Goal: Task Accomplishment & Management: Use online tool/utility

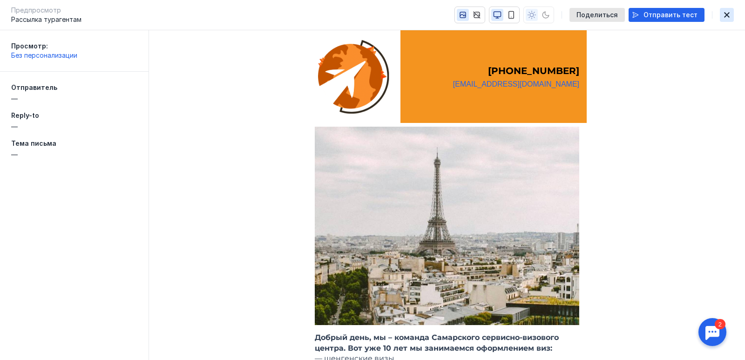
click at [729, 12] on icon "button" at bounding box center [726, 14] width 11 height 7
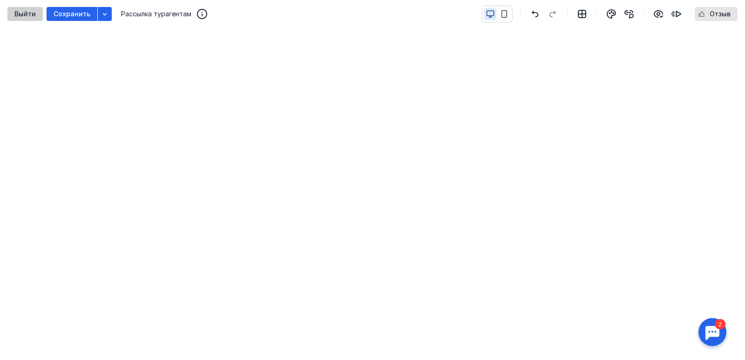
click at [29, 16] on span "Выйти" at bounding box center [24, 14] width 21 height 8
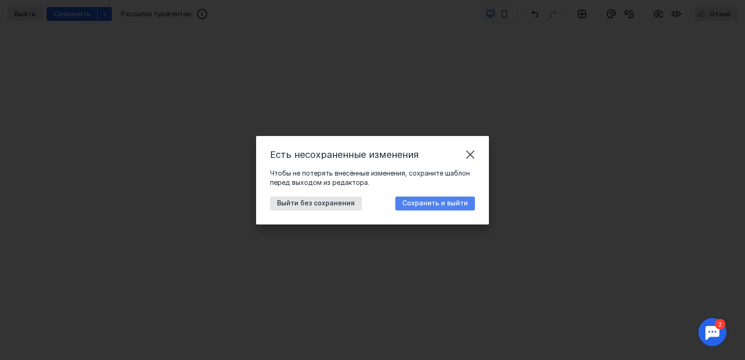
click at [423, 205] on span "Сохранить и выйти" at bounding box center [435, 203] width 66 height 8
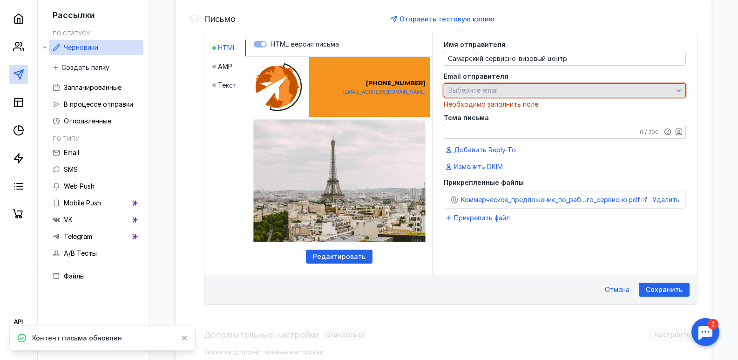
click at [476, 89] on span "Выберите email" at bounding box center [472, 90] width 49 height 8
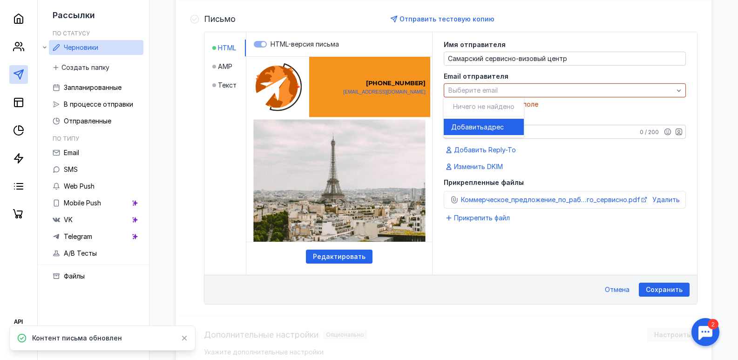
click at [471, 125] on span "Добавить" at bounding box center [467, 126] width 33 height 9
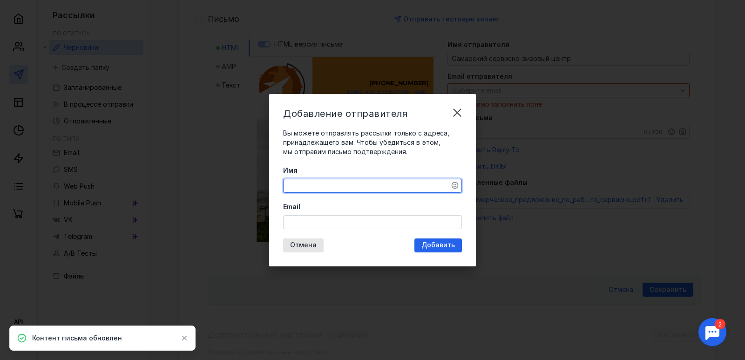
click at [382, 184] on textarea "Имя" at bounding box center [372, 185] width 178 height 13
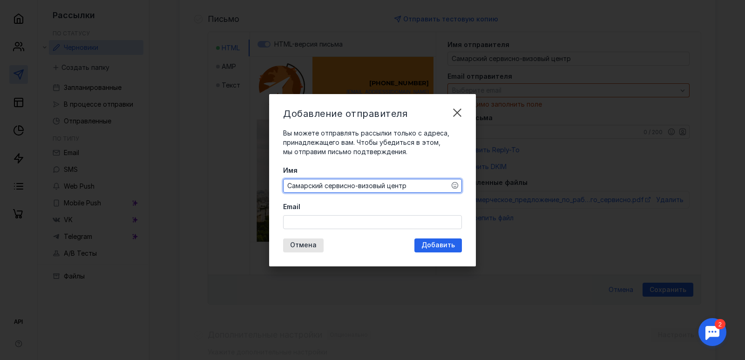
type textarea "Самарский сервисно-визовый центр"
click at [327, 222] on input "Email" at bounding box center [372, 221] width 178 height 13
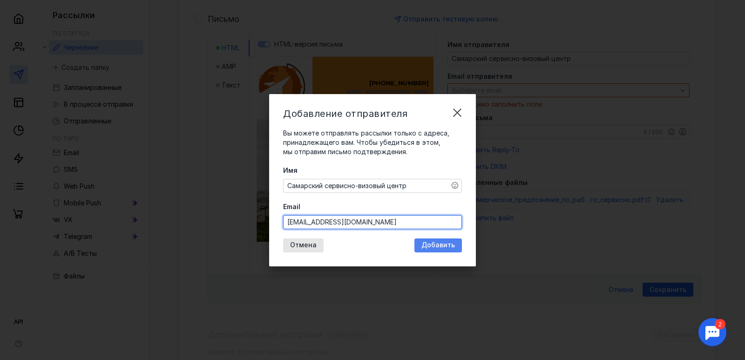
type input "[EMAIL_ADDRESS][DOMAIN_NAME]"
click at [432, 243] on span "Добавить" at bounding box center [438, 245] width 34 height 8
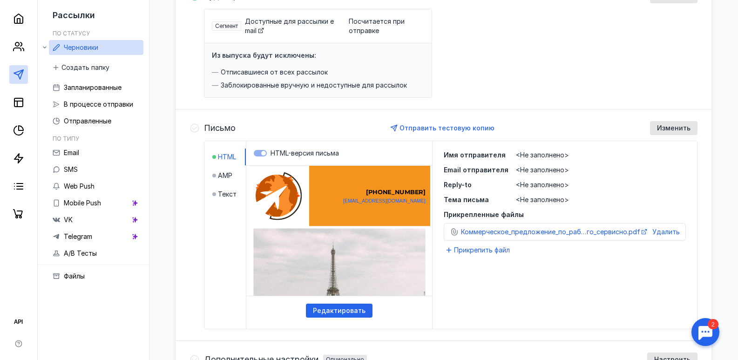
scroll to position [111, 0]
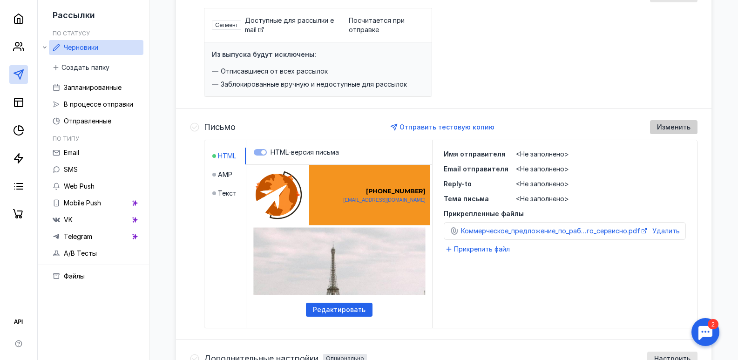
click at [660, 126] on span "Изменить" at bounding box center [674, 127] width 34 height 8
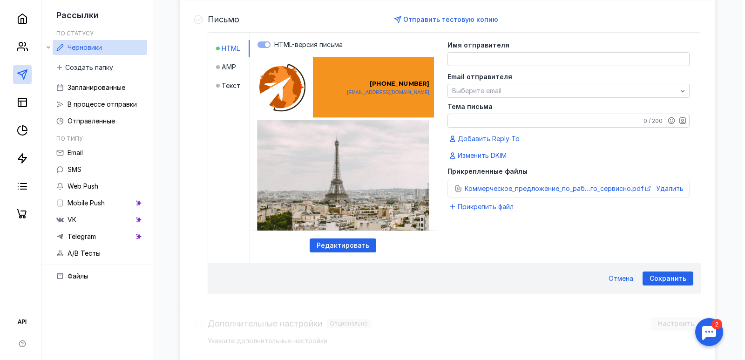
scroll to position [219, 0]
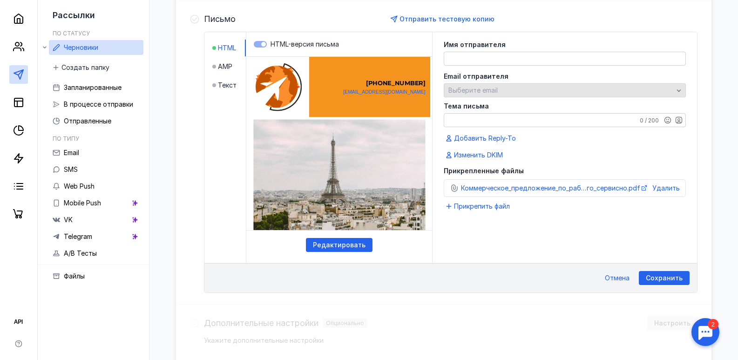
click at [525, 86] on div "Выберите email" at bounding box center [565, 90] width 242 height 14
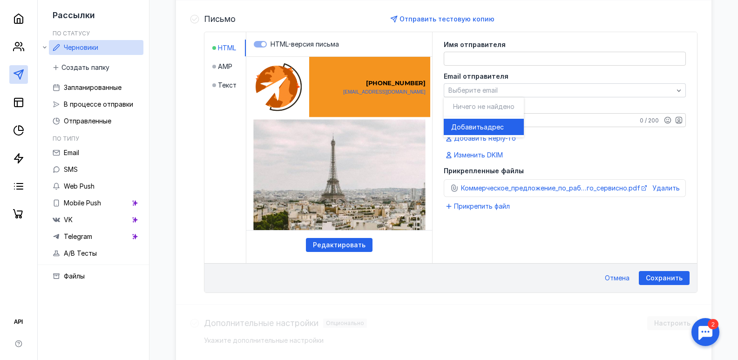
click at [493, 122] on span "адрес" at bounding box center [494, 126] width 20 height 9
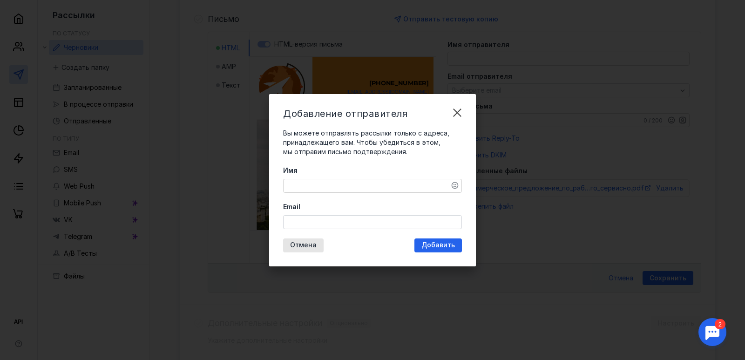
click at [369, 185] on textarea "Имя" at bounding box center [372, 185] width 178 height 13
type textarea "C"
type textarea "СВЦ"
click at [342, 216] on input "Email" at bounding box center [372, 221] width 178 height 13
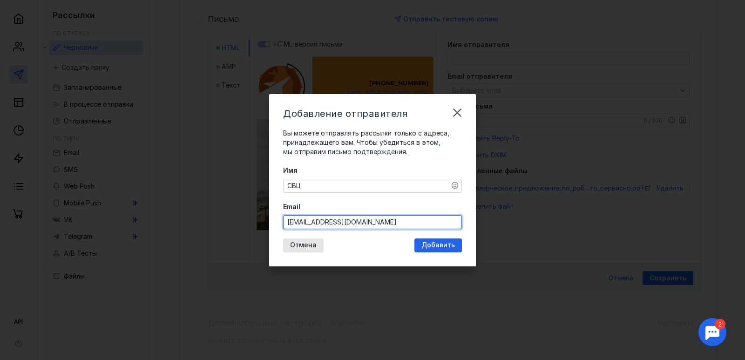
click at [318, 222] on input "[EMAIL_ADDRESS][DOMAIN_NAME]" at bounding box center [372, 221] width 178 height 13
type input "[EMAIL_ADDRESS][DOMAIN_NAME]"
click at [434, 240] on div "Добавить" at bounding box center [437, 245] width 47 height 14
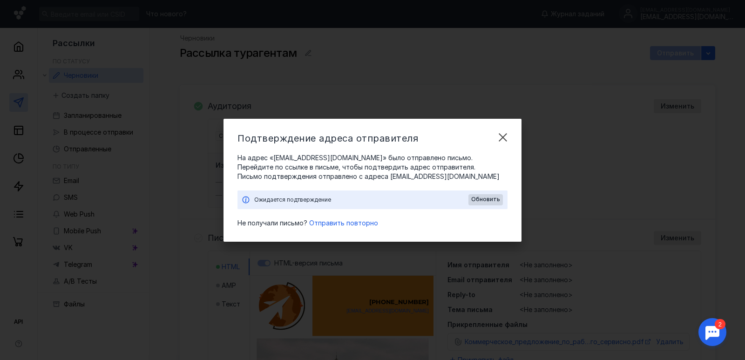
scroll to position [0, 0]
